Goal: Task Accomplishment & Management: Use online tool/utility

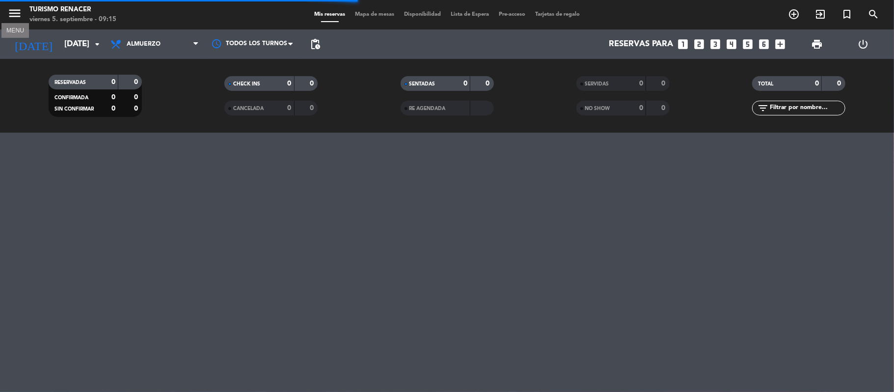
click at [10, 19] on icon "menu" at bounding box center [14, 13] width 15 height 15
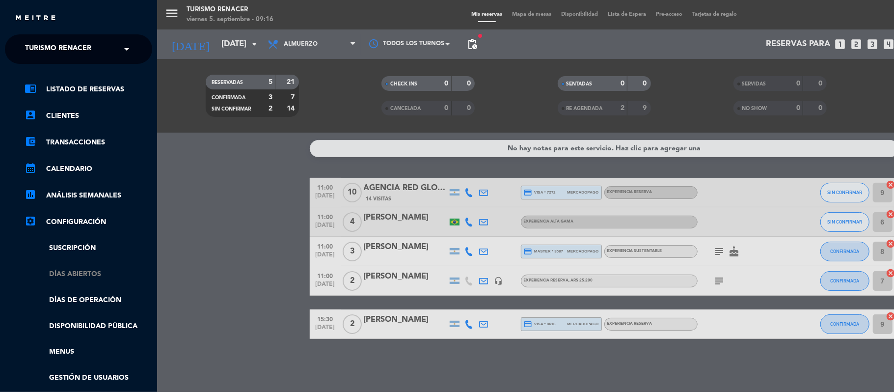
click at [87, 274] on link "Días abiertos" at bounding box center [89, 273] width 128 height 11
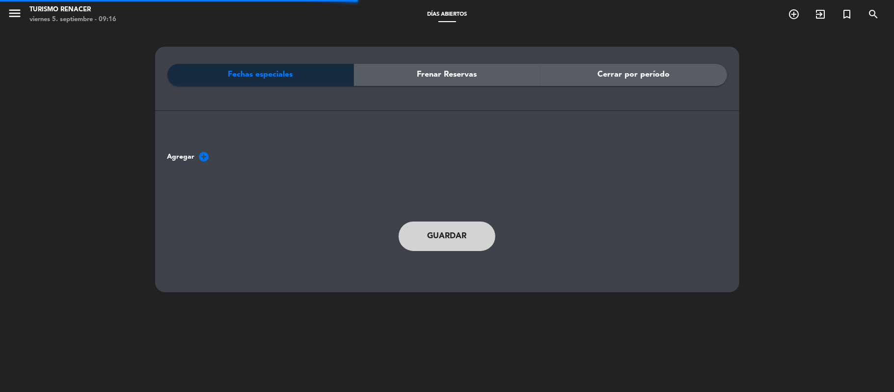
click at [438, 75] on span "Frenar Reservas" at bounding box center [447, 74] width 60 height 13
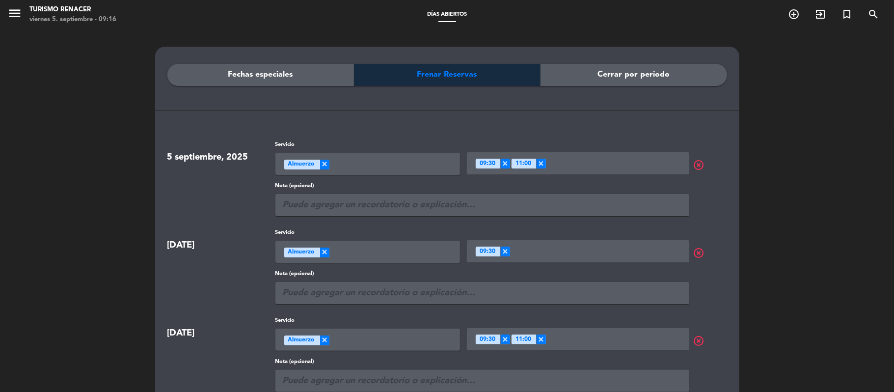
click at [698, 166] on span "highlight_off" at bounding box center [711, 165] width 38 height 12
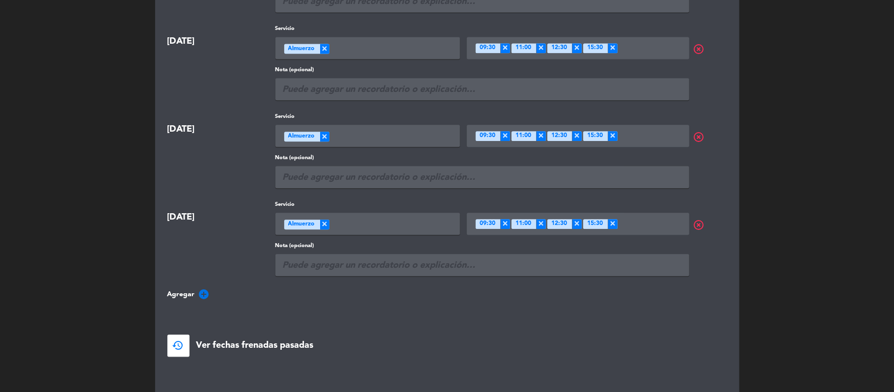
scroll to position [1698, 0]
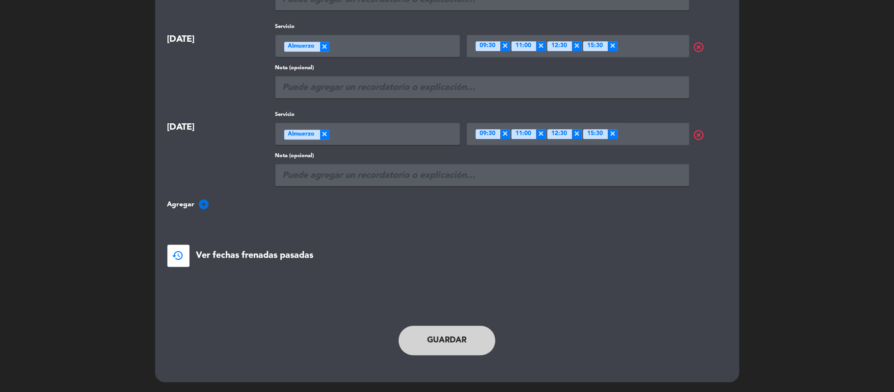
click at [460, 338] on button "Guardar" at bounding box center [446, 339] width 97 height 29
click at [464, 354] on button "Guardar" at bounding box center [446, 339] width 97 height 29
click at [448, 340] on button "Guardar" at bounding box center [446, 339] width 97 height 29
